Goal: Task Accomplishment & Management: Manage account settings

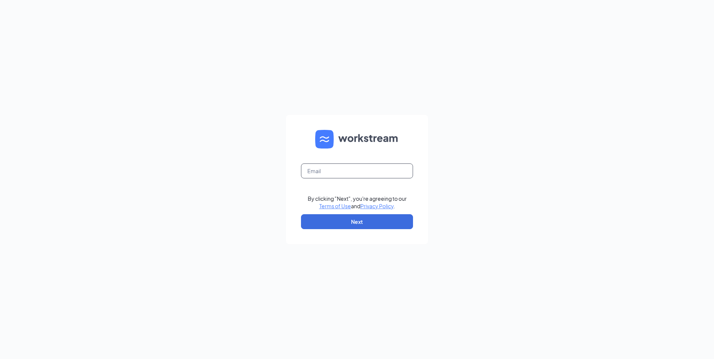
click at [311, 170] on input "text" at bounding box center [357, 171] width 112 height 15
type input "[EMAIL_ADDRESS][DOMAIN_NAME]"
drag, startPoint x: 326, startPoint y: 218, endPoint x: 320, endPoint y: 216, distance: 7.1
click at [326, 218] on button "Next" at bounding box center [357, 221] width 112 height 15
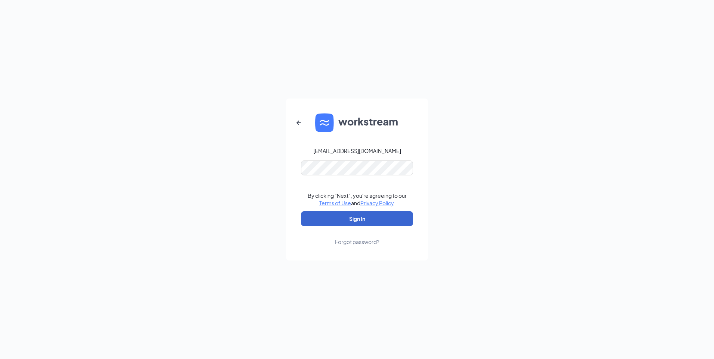
click at [341, 219] on button "Sign In" at bounding box center [357, 218] width 112 height 15
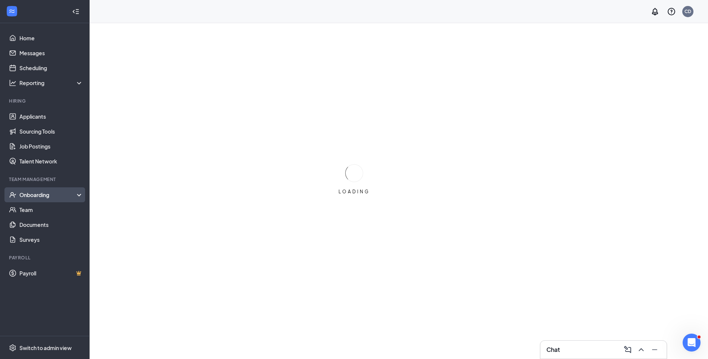
click at [25, 192] on div "Onboarding" at bounding box center [47, 194] width 57 height 7
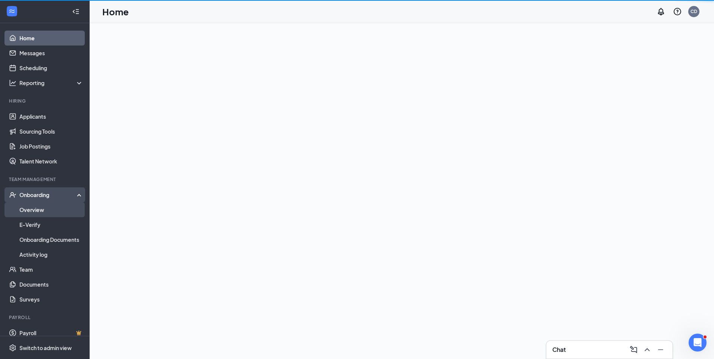
click at [33, 206] on link "Overview" at bounding box center [51, 209] width 64 height 15
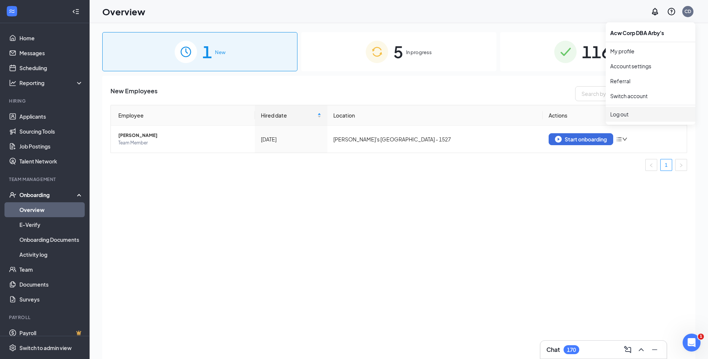
click at [621, 116] on div "Log out" at bounding box center [650, 114] width 81 height 7
